Goal: Task Accomplishment & Management: Complete application form

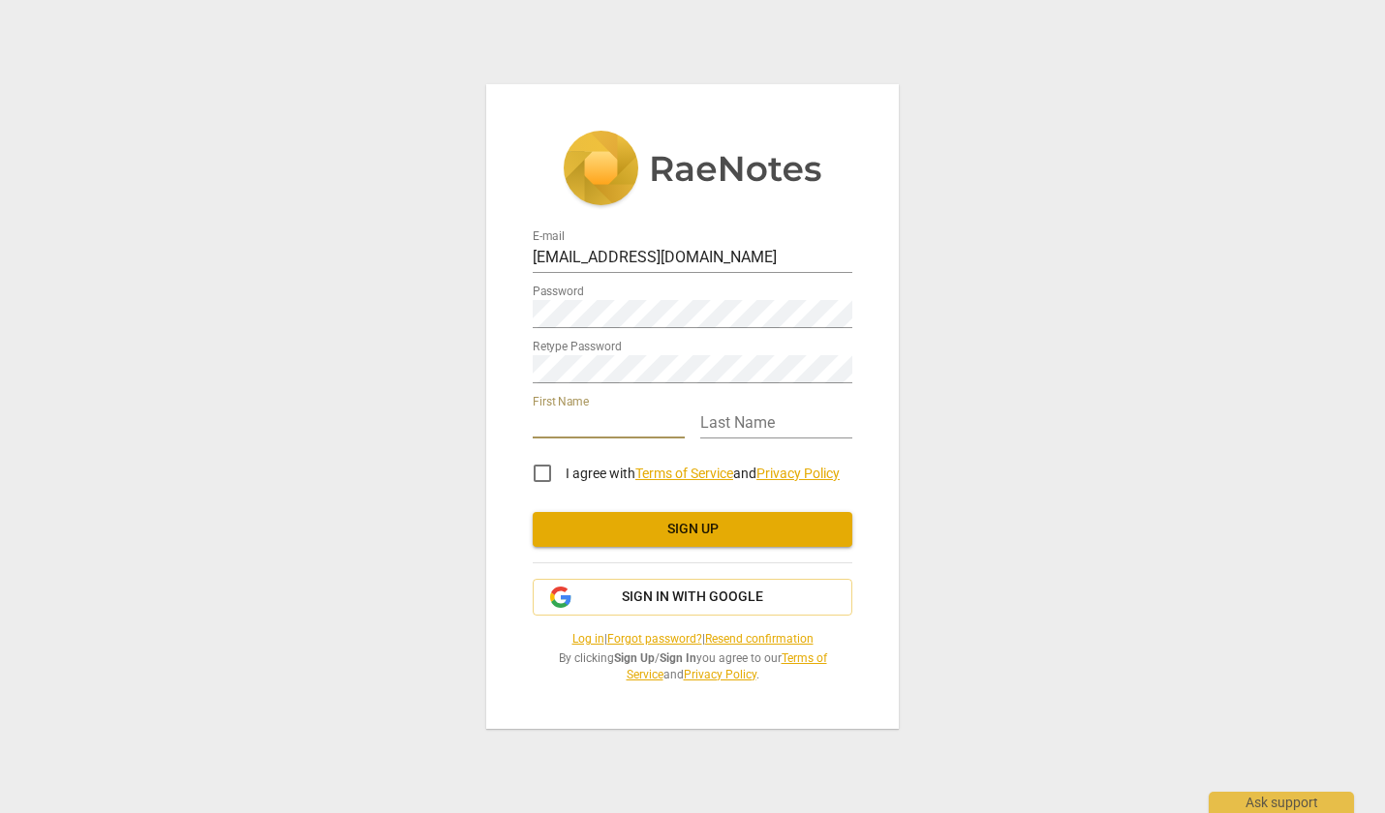
click at [620, 423] on input "text" at bounding box center [609, 425] width 152 height 28
type input "[PERSON_NAME]"
click at [546, 475] on input "I agree with Terms of Service and Privacy Policy" at bounding box center [542, 473] width 46 height 46
checkbox input "true"
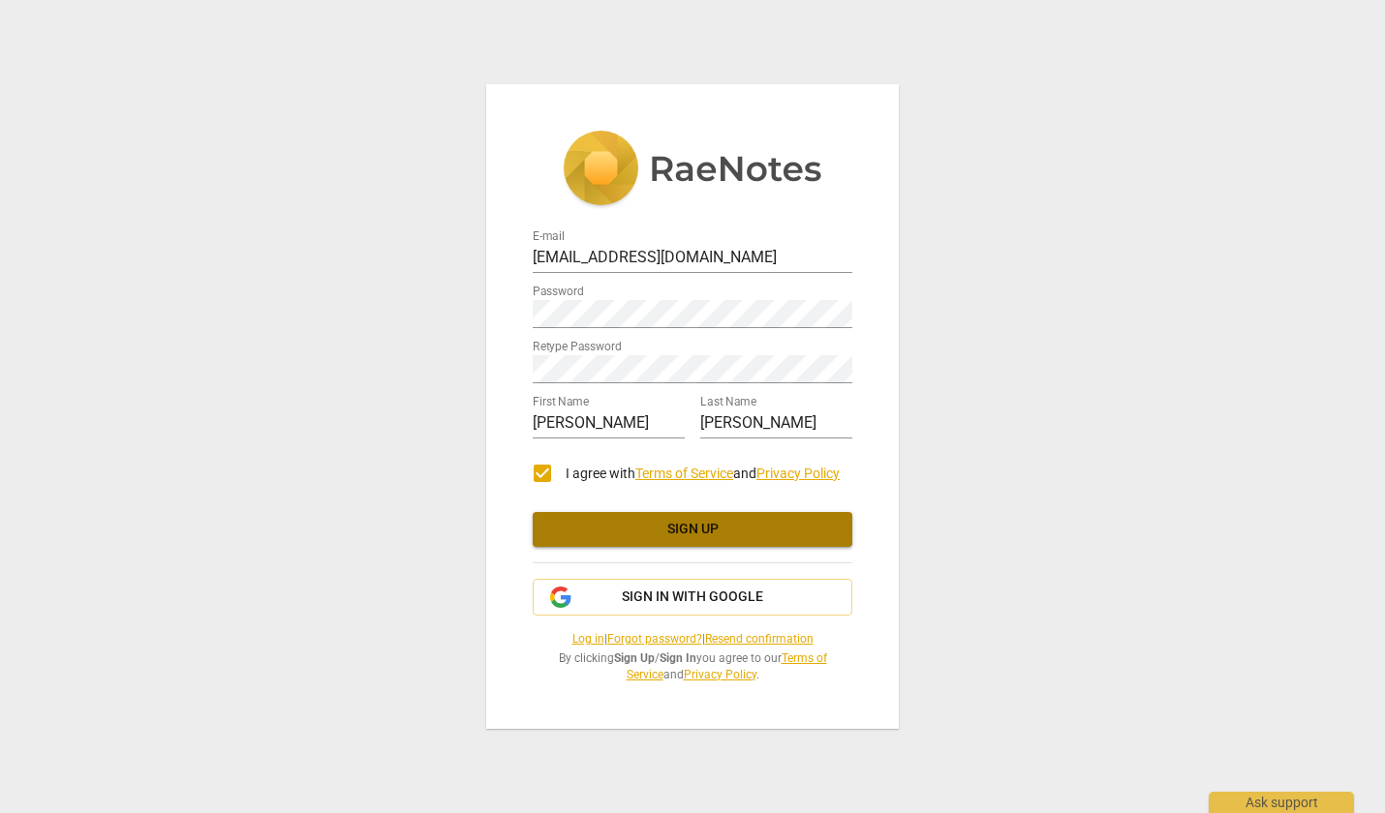
click at [706, 534] on span "Sign up" at bounding box center [692, 529] width 289 height 19
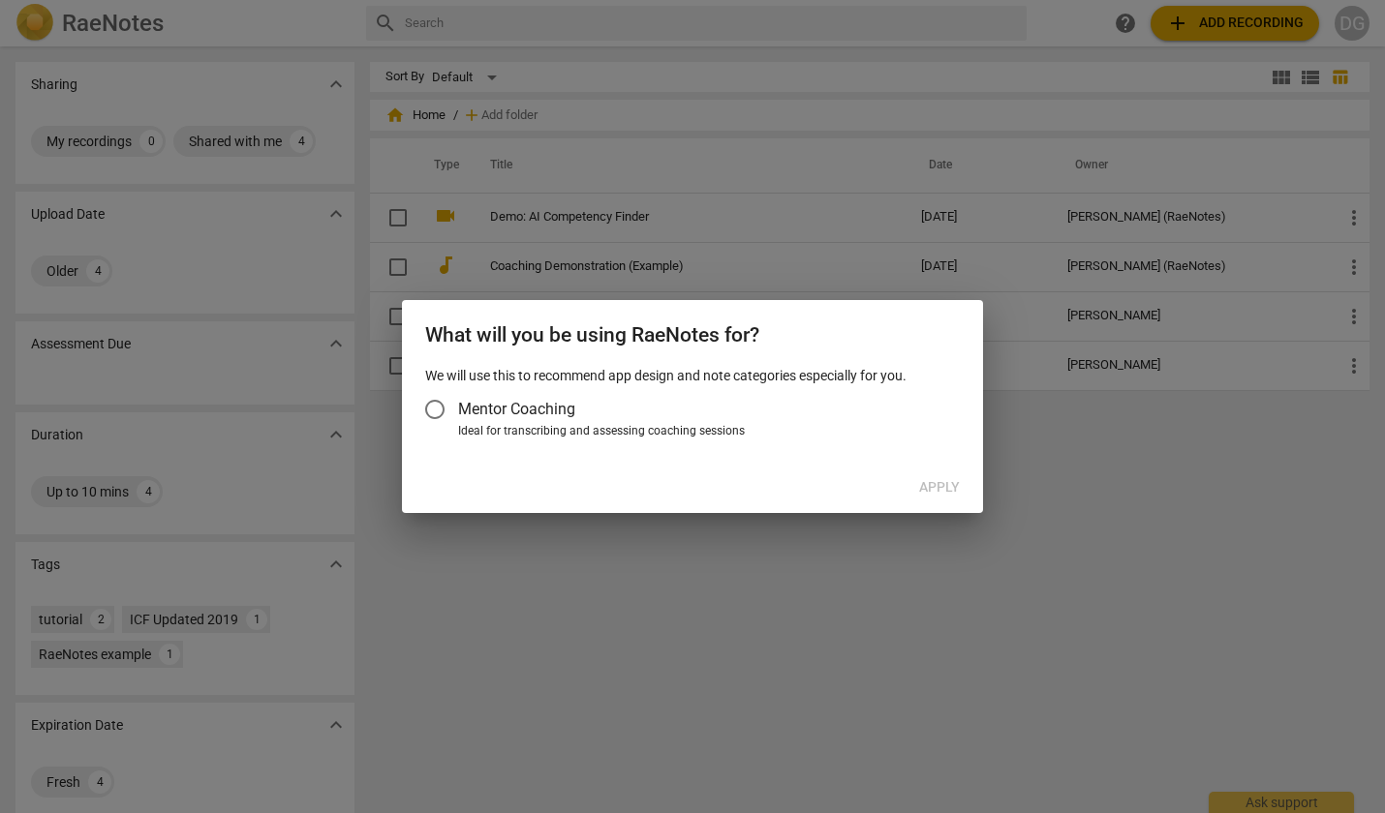
click at [529, 407] on span "Mentor Coaching" at bounding box center [516, 409] width 117 height 22
click at [458, 407] on input "Mentor Coaching" at bounding box center [435, 409] width 46 height 46
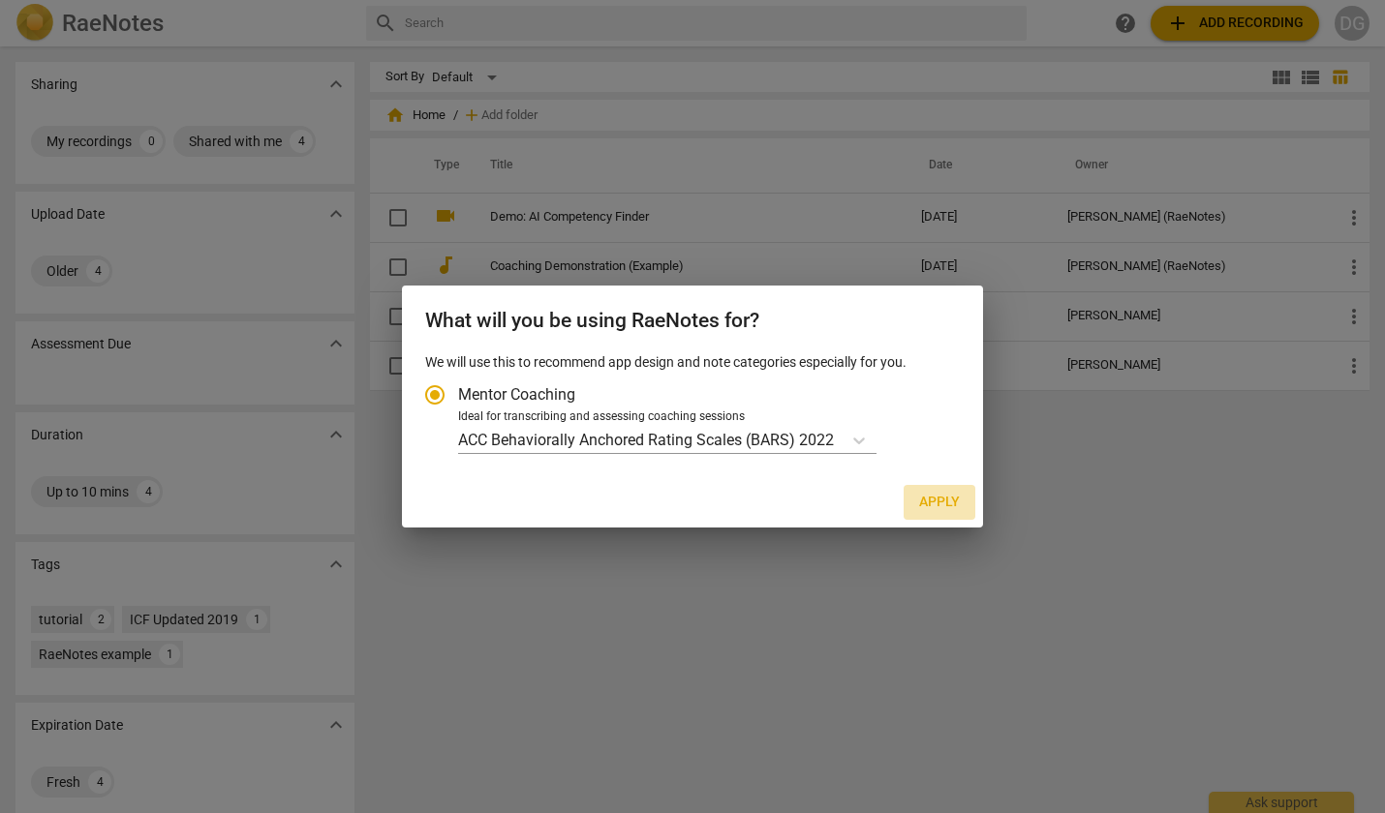
click at [932, 501] on span "Apply" at bounding box center [939, 502] width 41 height 19
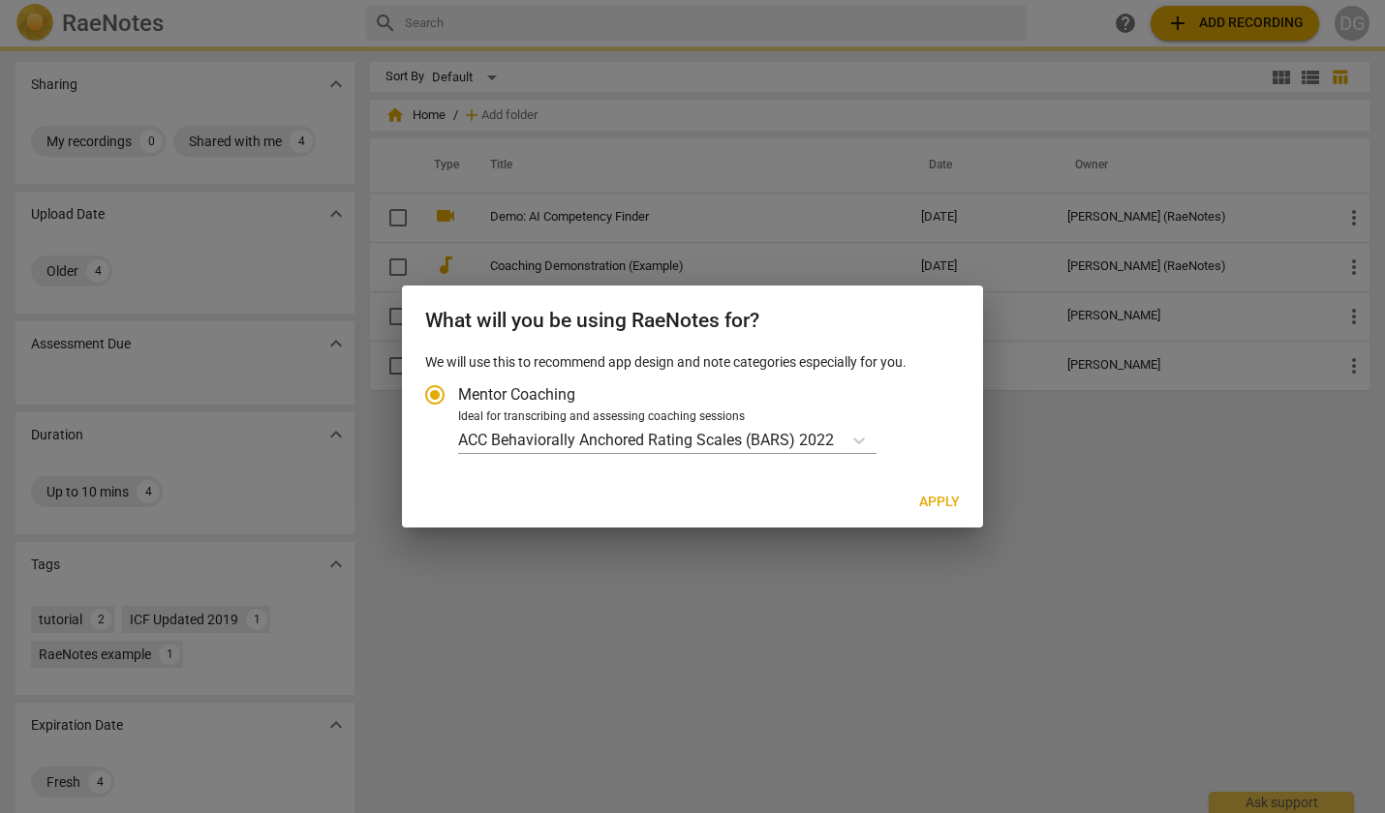
radio input "false"
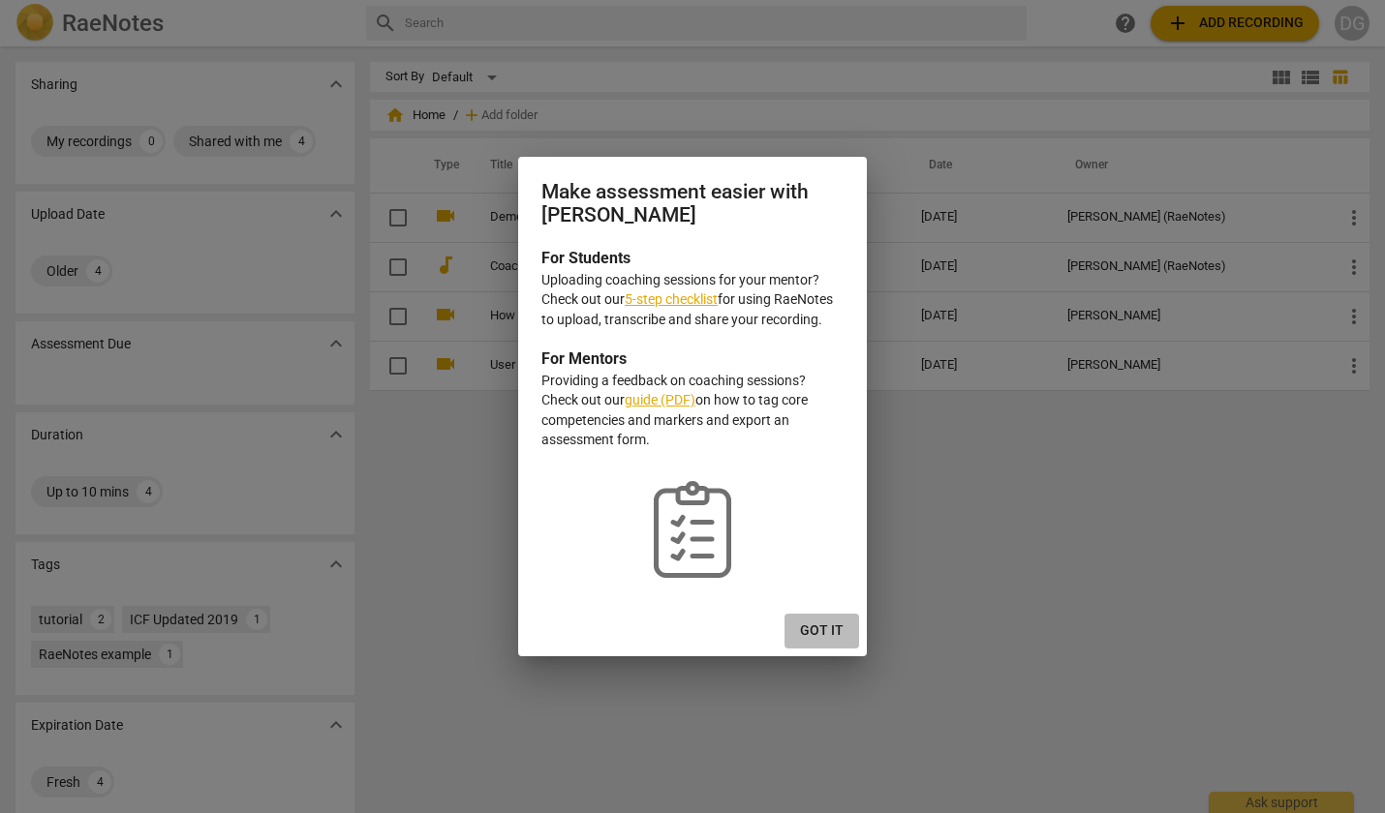
click at [818, 629] on span "Got it" at bounding box center [822, 631] width 44 height 19
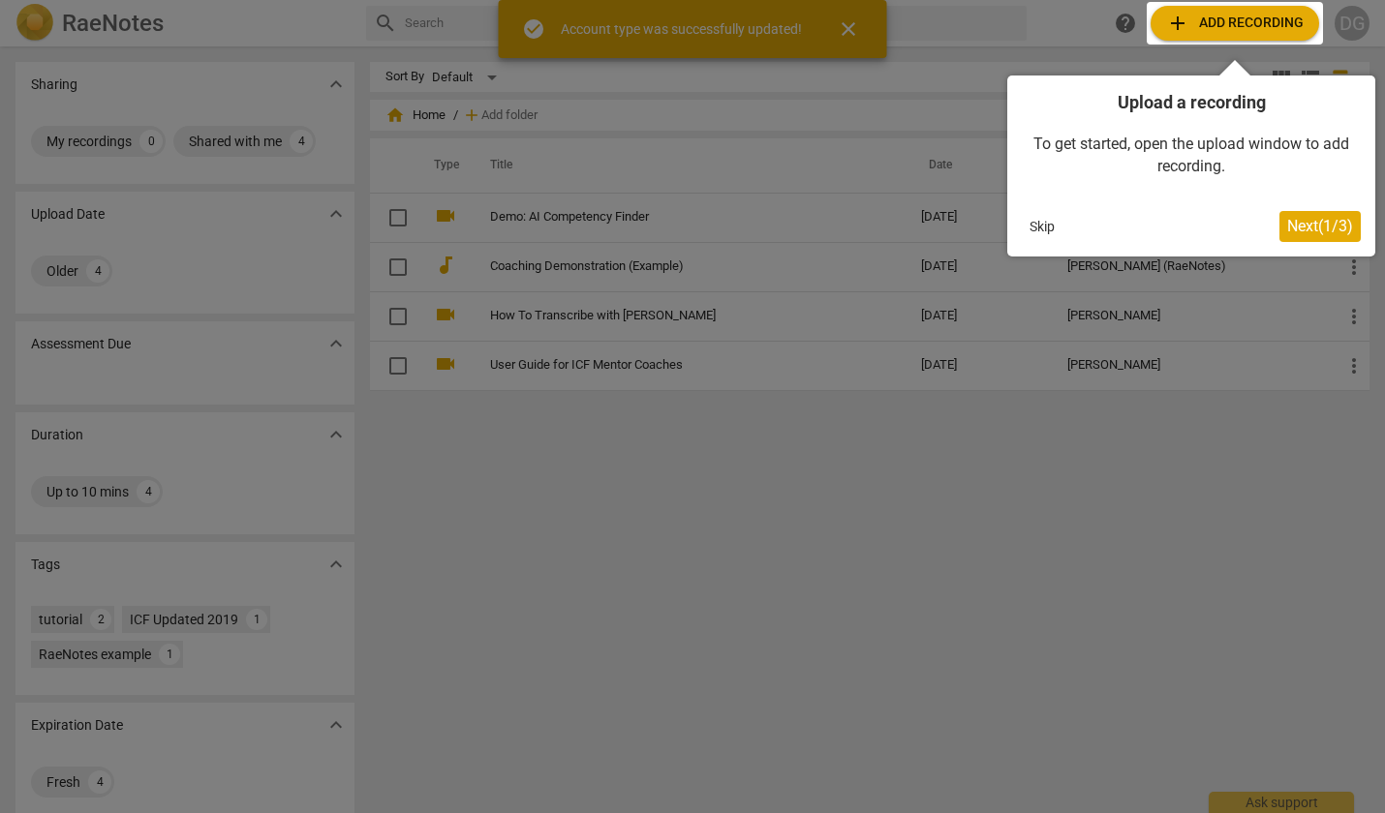
click at [847, 27] on div at bounding box center [692, 406] width 1385 height 813
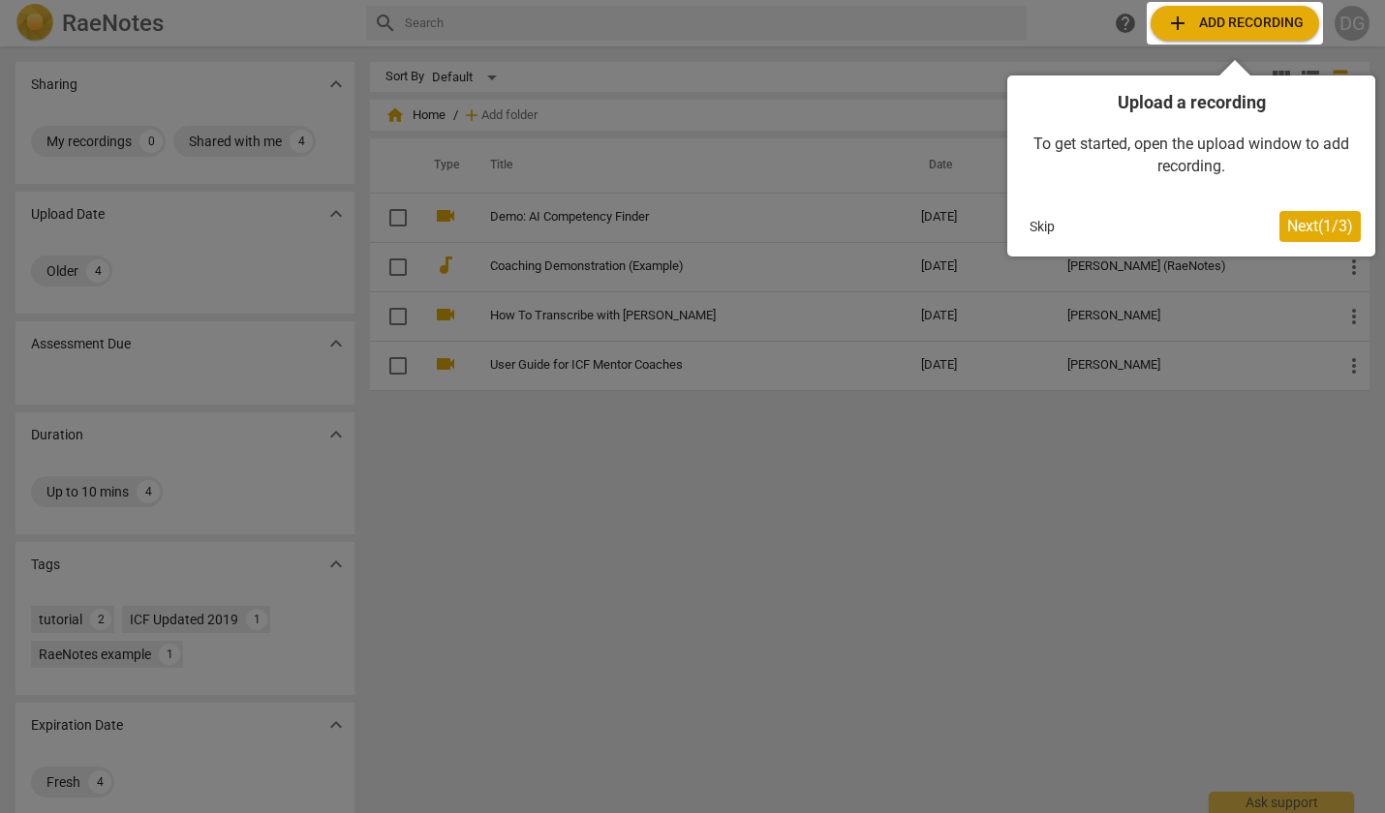
click at [1306, 224] on span "Next ( 1 / 3 )" at bounding box center [1320, 226] width 66 height 18
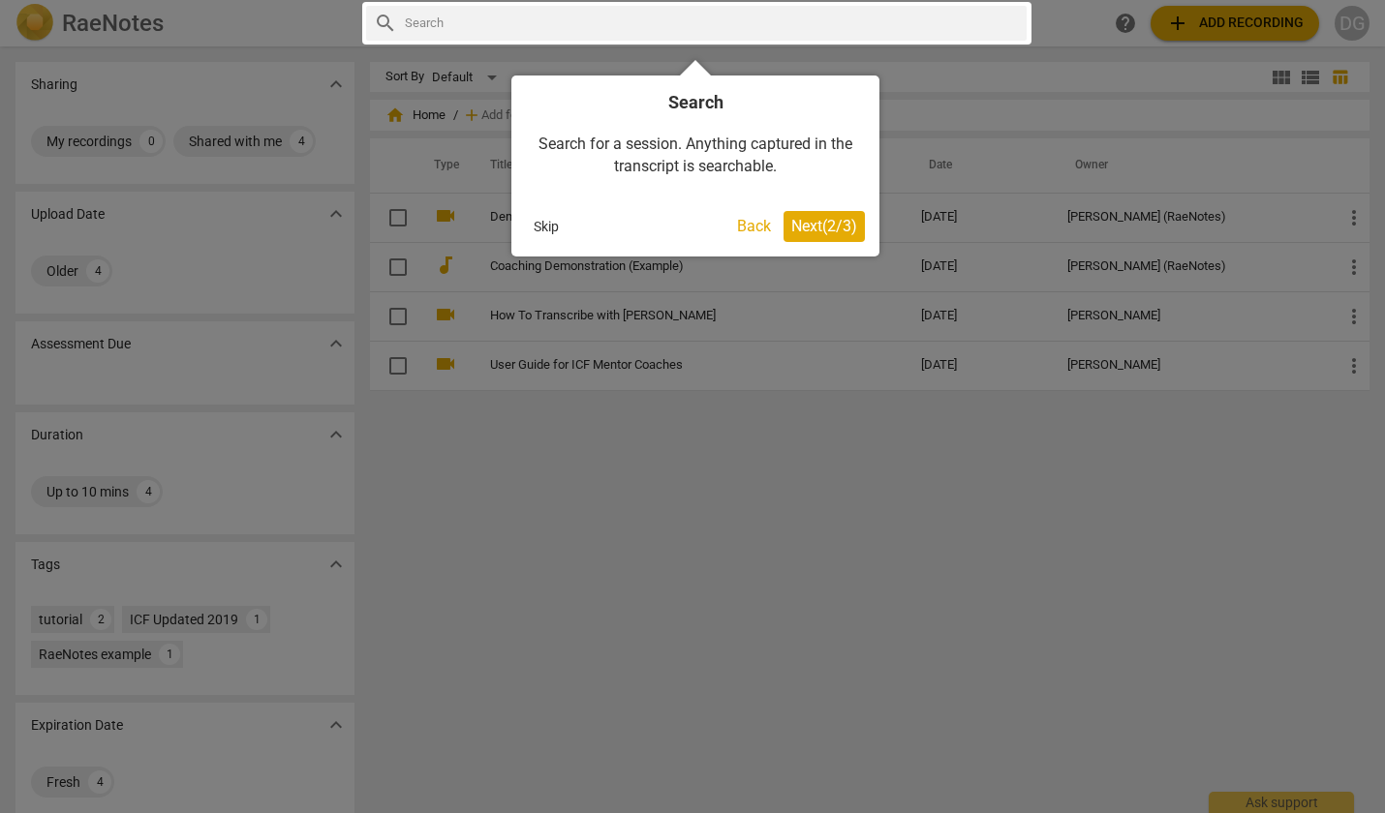
click at [814, 226] on span "Next ( 2 / 3 )" at bounding box center [824, 226] width 66 height 18
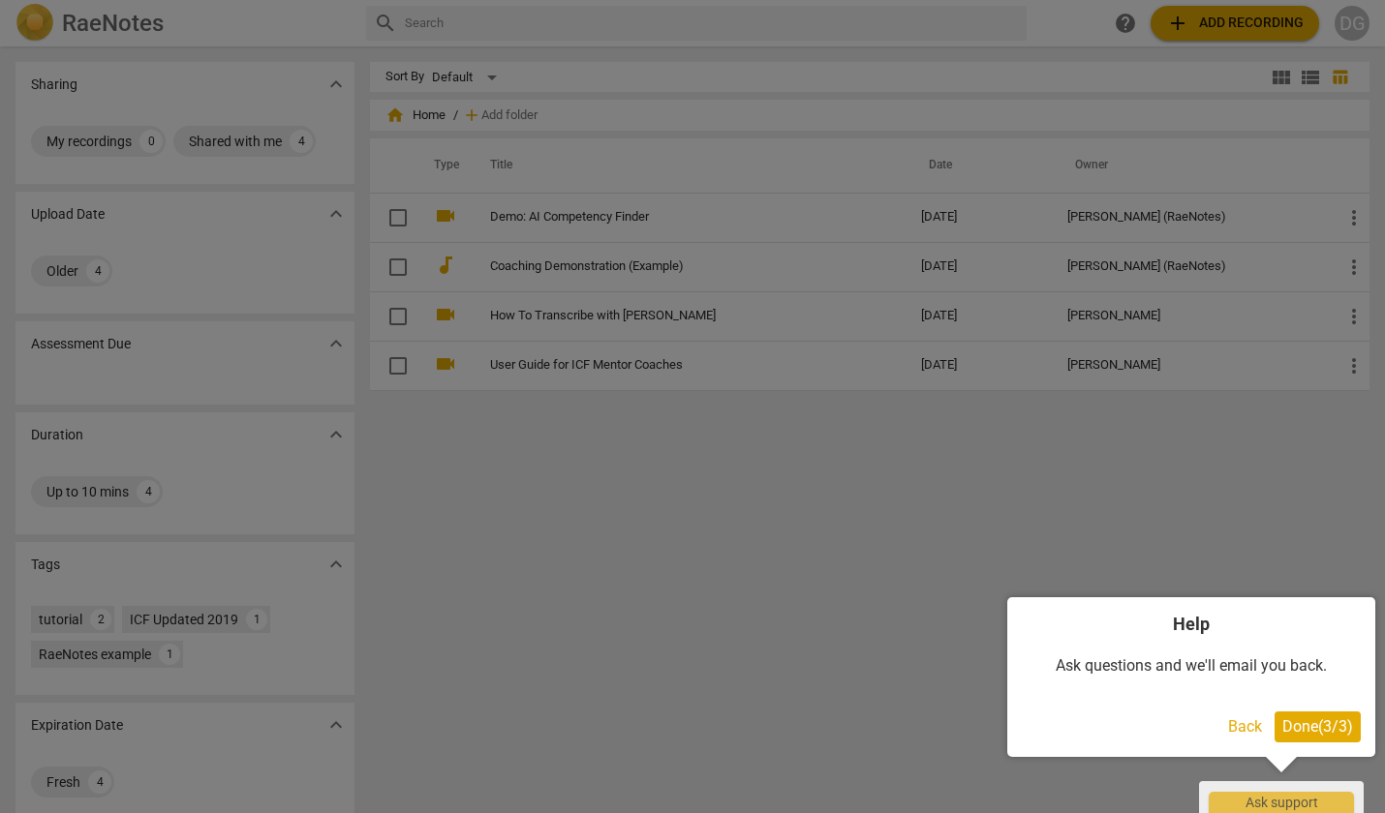
click at [966, 531] on div at bounding box center [692, 406] width 1385 height 813
click at [1302, 732] on span "Done ( 3 / 3 )" at bounding box center [1317, 727] width 71 height 18
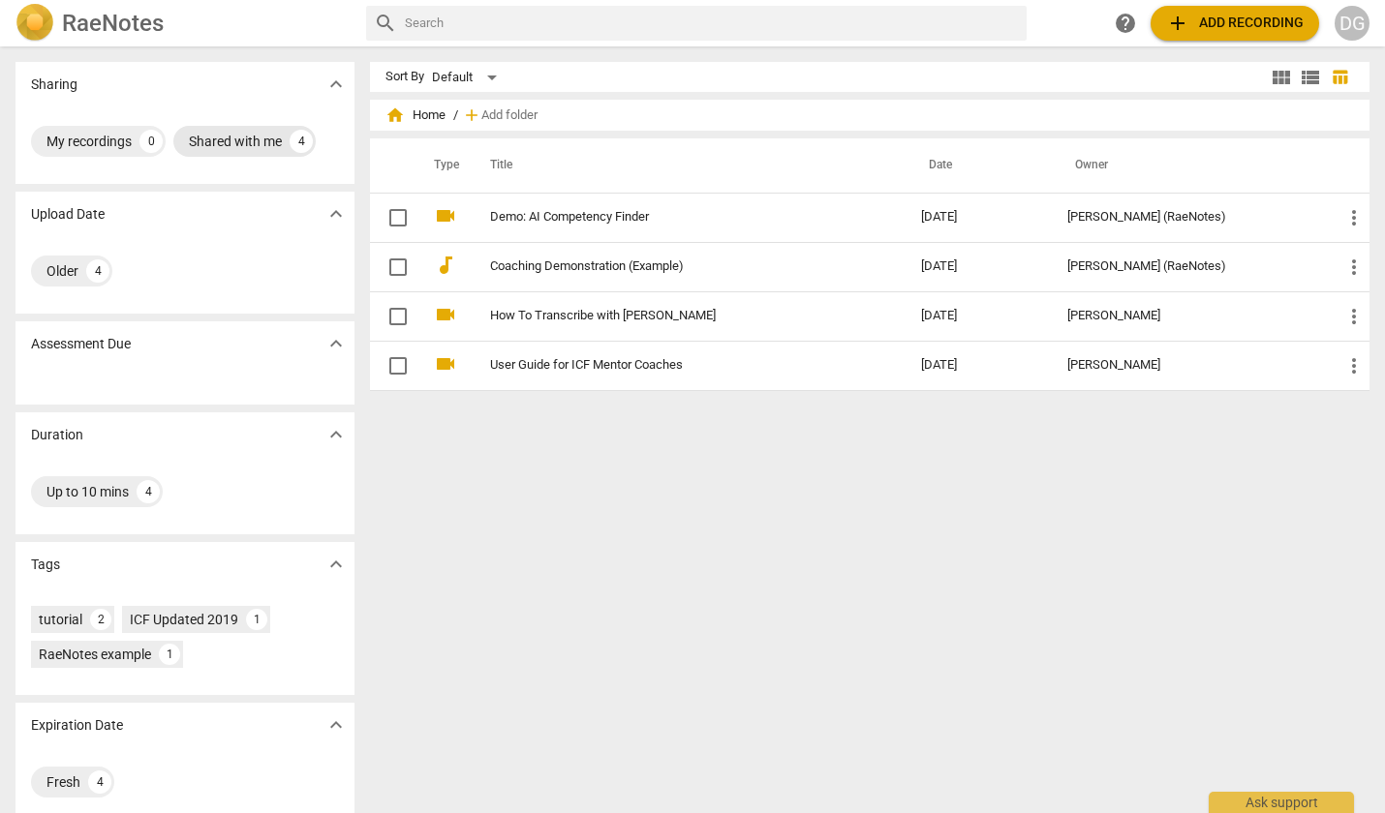
click at [251, 139] on div "Shared with me" at bounding box center [235, 141] width 93 height 19
click at [158, 143] on div "4" at bounding box center [158, 141] width 23 height 23
click at [243, 136] on div "Shared with me" at bounding box center [235, 141] width 93 height 19
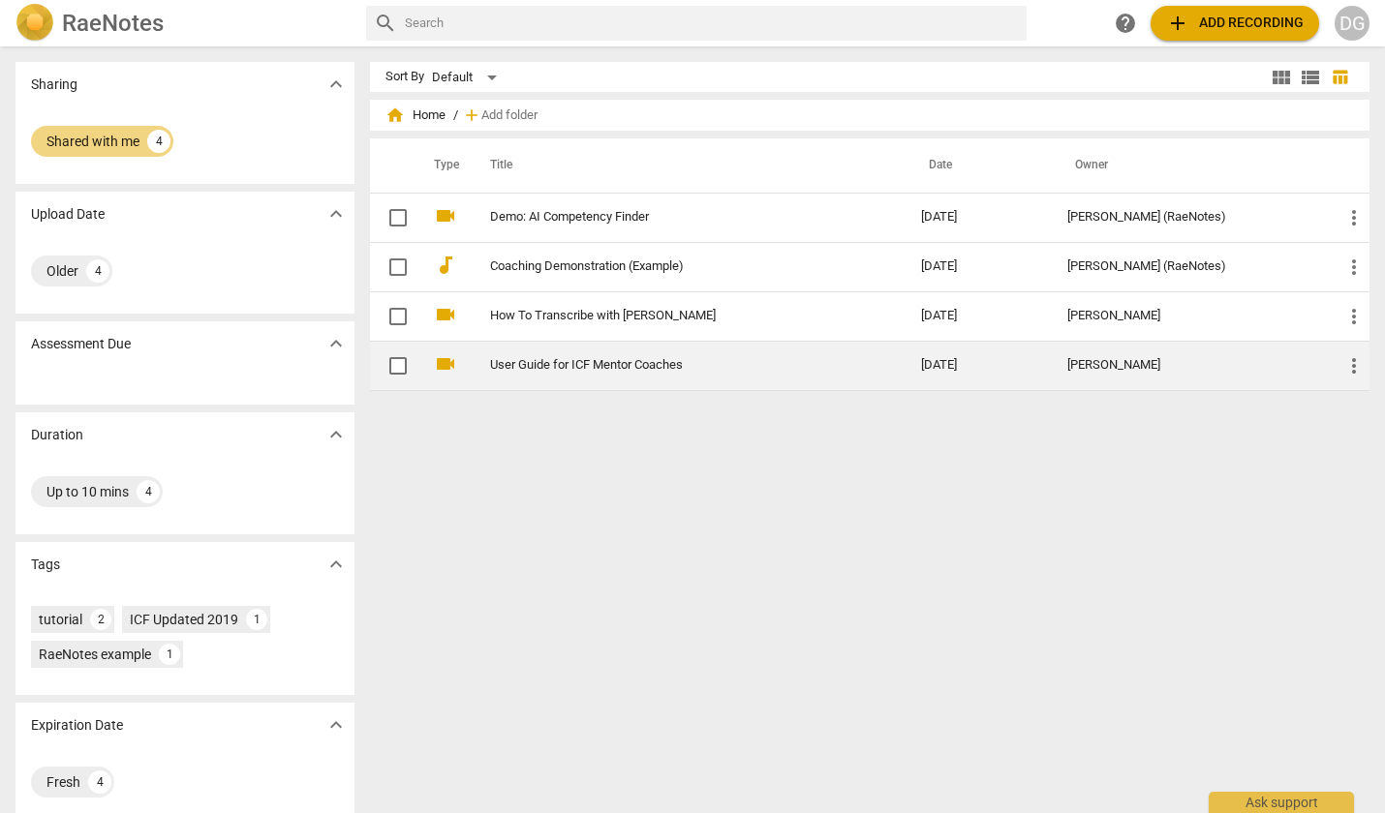
click at [552, 361] on link "User Guide for ICF Mentor Coaches" at bounding box center [671, 365] width 362 height 15
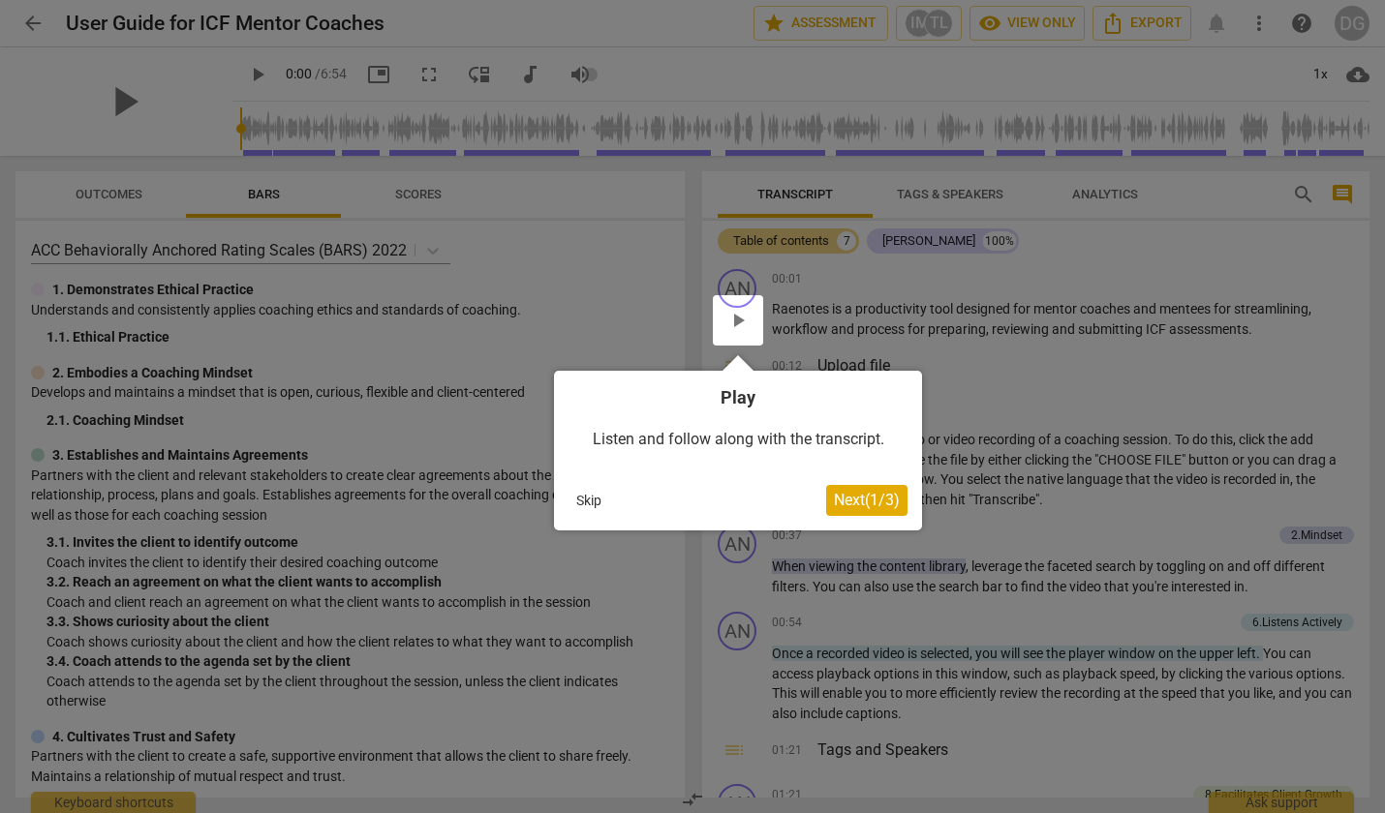
click at [866, 492] on span "Next ( 1 / 3 )" at bounding box center [867, 500] width 66 height 18
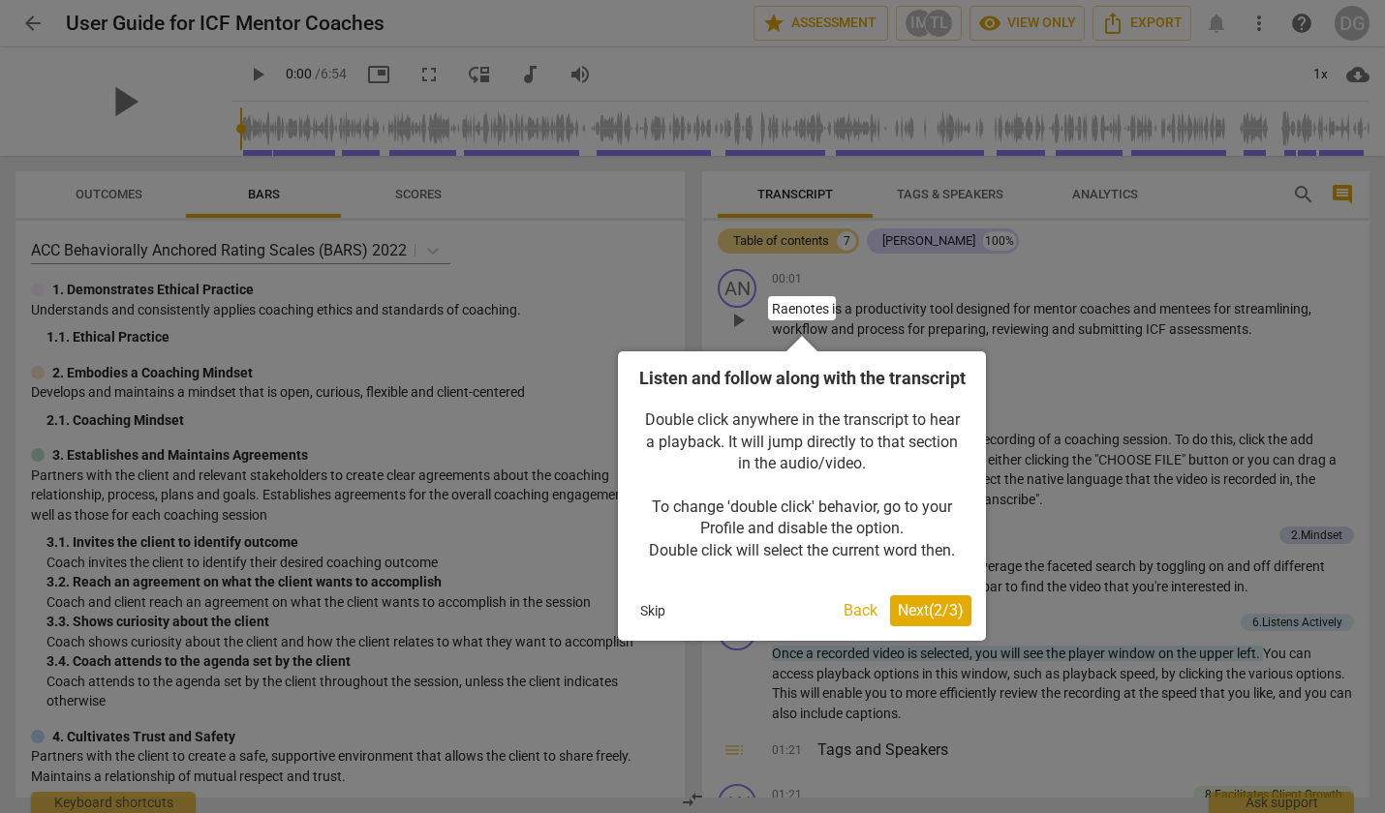
click at [926, 624] on button "Next ( 2 / 3 )" at bounding box center [930, 611] width 81 height 31
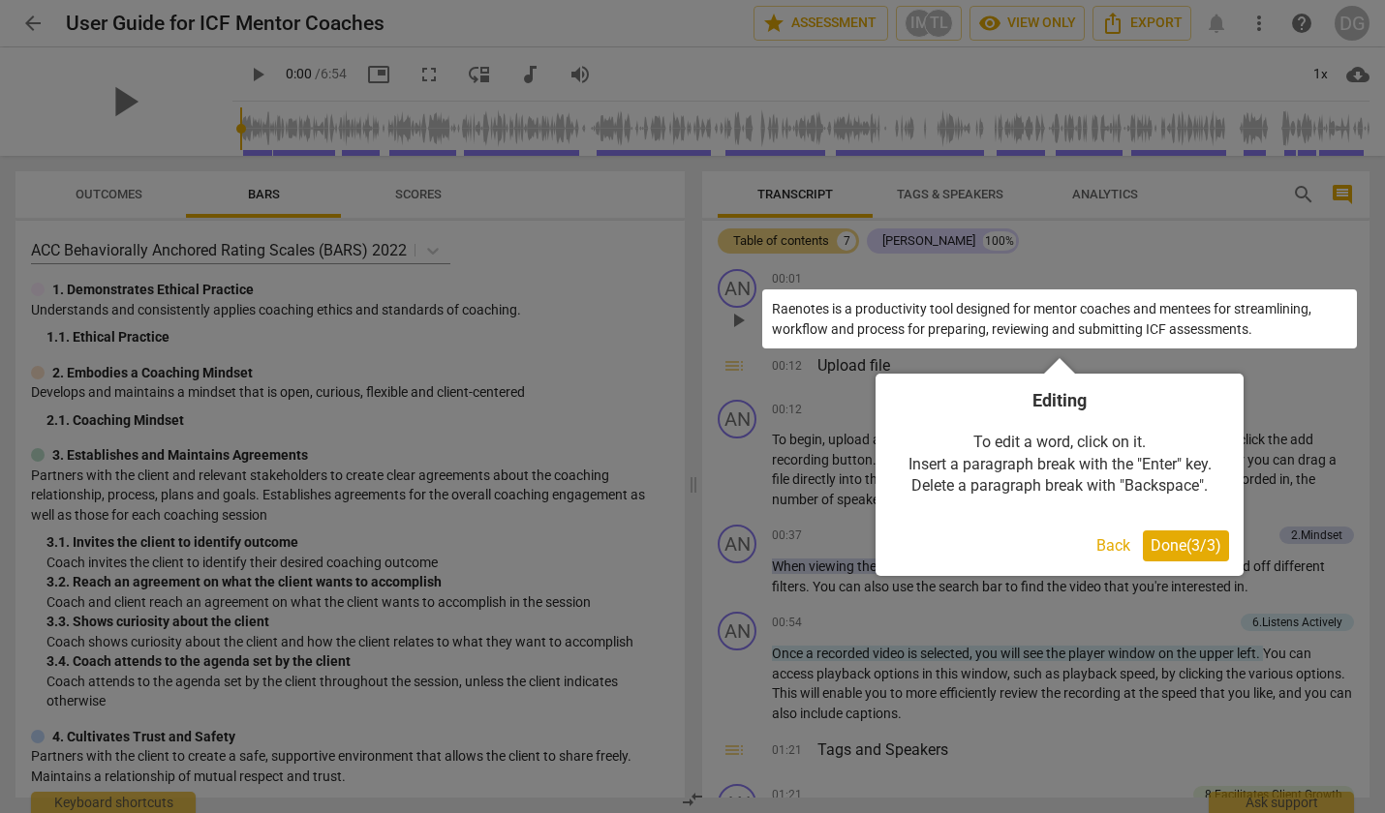
click at [1156, 544] on span "Done ( 3 / 3 )" at bounding box center [1186, 546] width 71 height 18
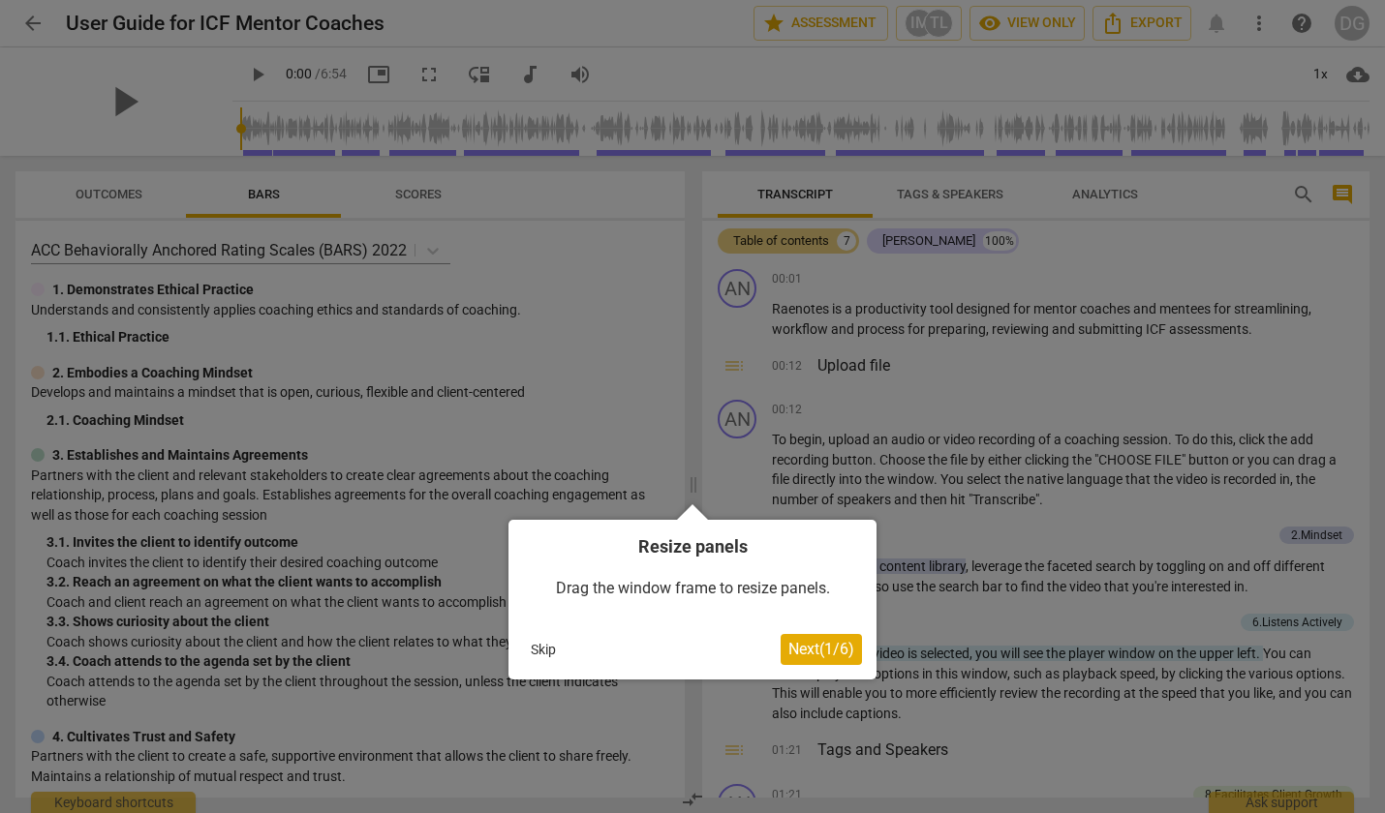
click at [25, 21] on div at bounding box center [692, 406] width 1385 height 813
click at [548, 647] on button "Skip" at bounding box center [543, 649] width 41 height 29
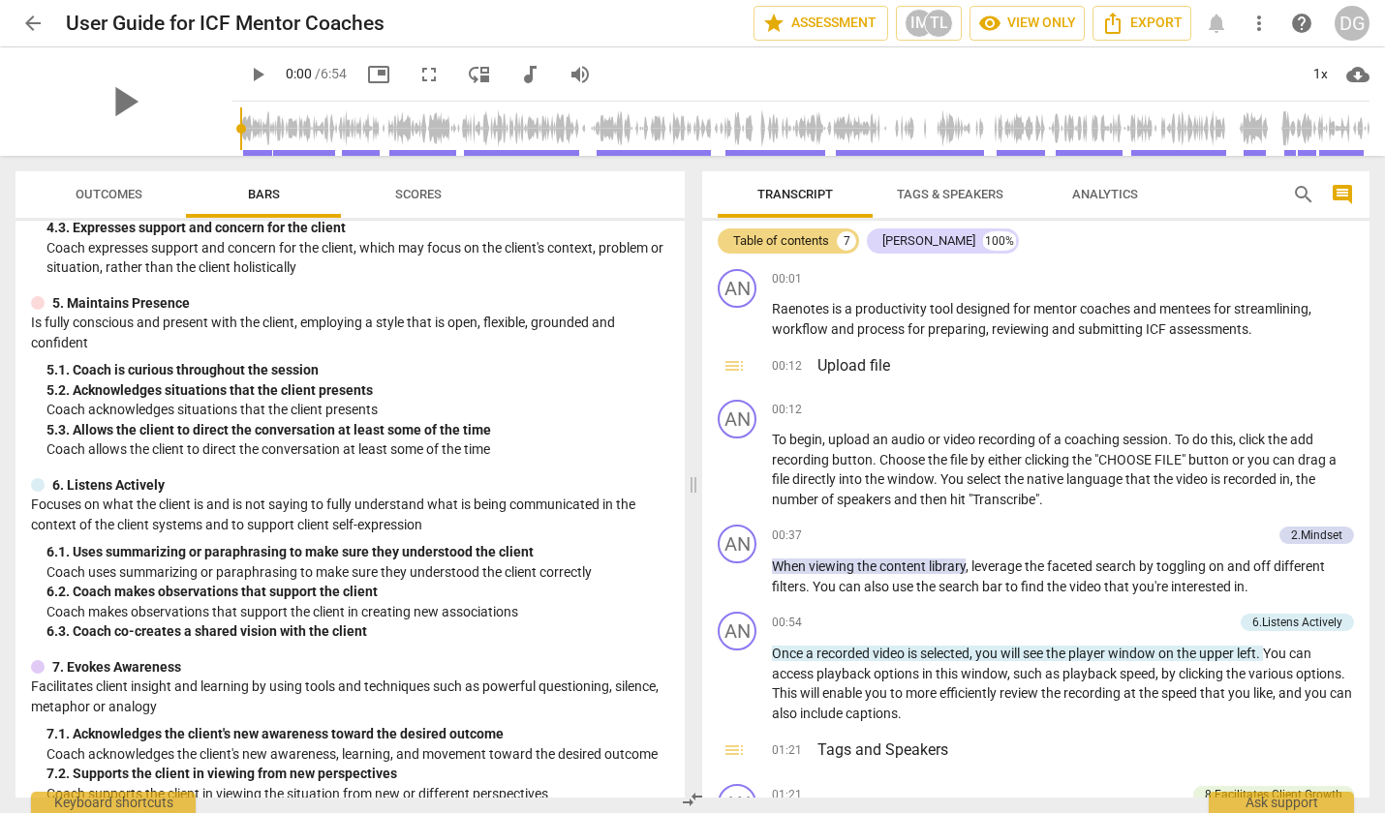
scroll to position [657, 0]
click at [30, 27] on span "arrow_back" at bounding box center [32, 23] width 23 height 23
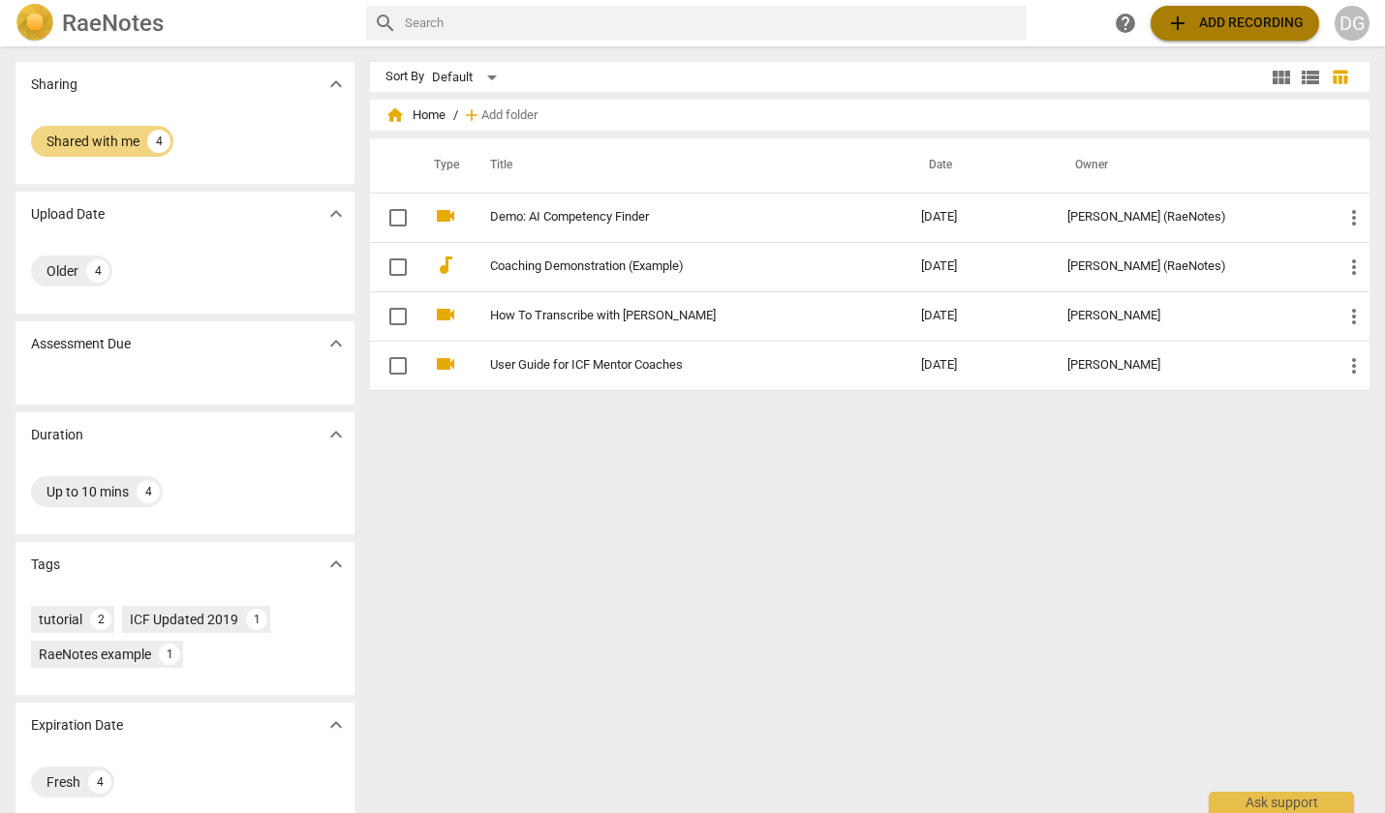
click at [1199, 30] on span "add Add recording" at bounding box center [1235, 23] width 138 height 23
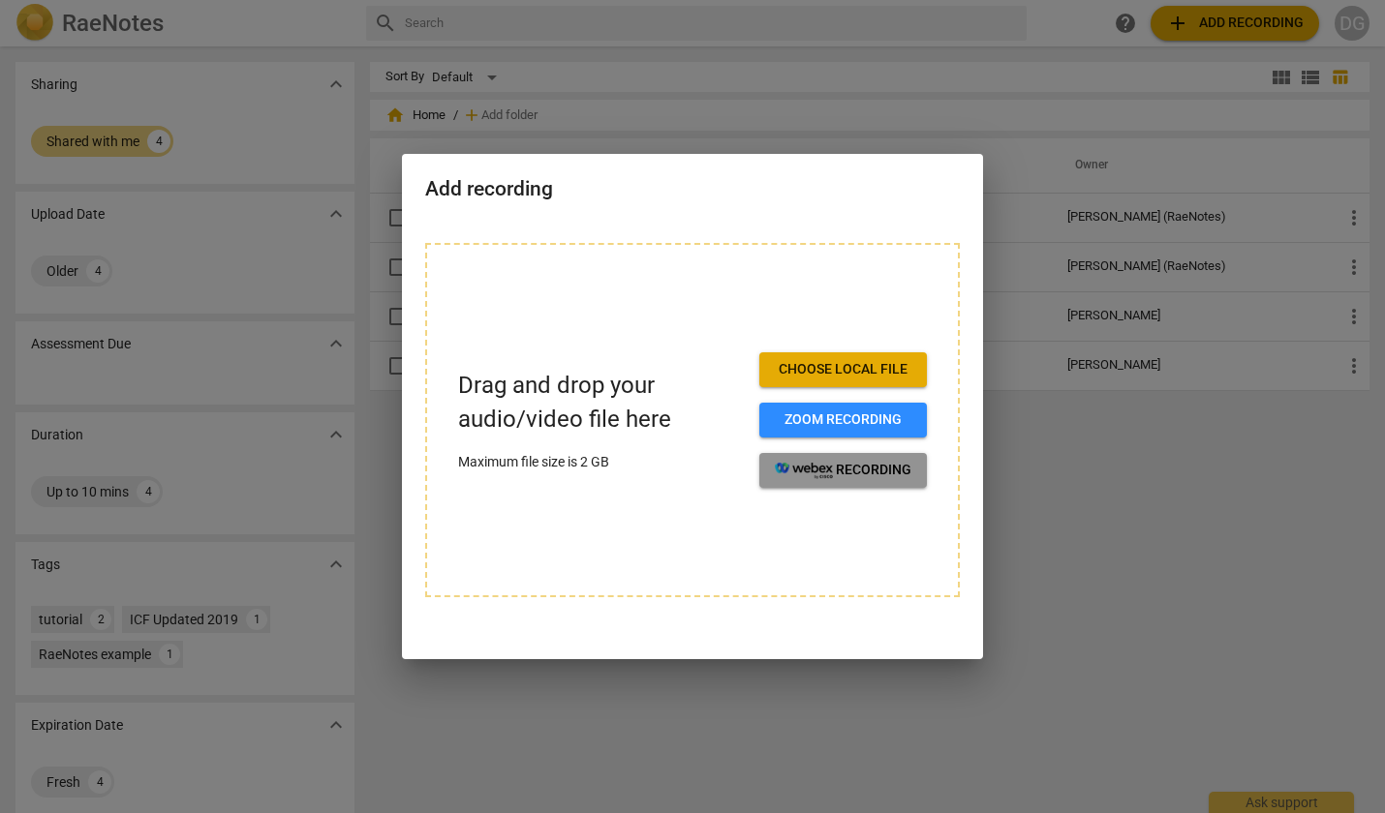
click at [815, 473] on image "button" at bounding box center [804, 471] width 58 height 16
